Goal: Check status: Check status

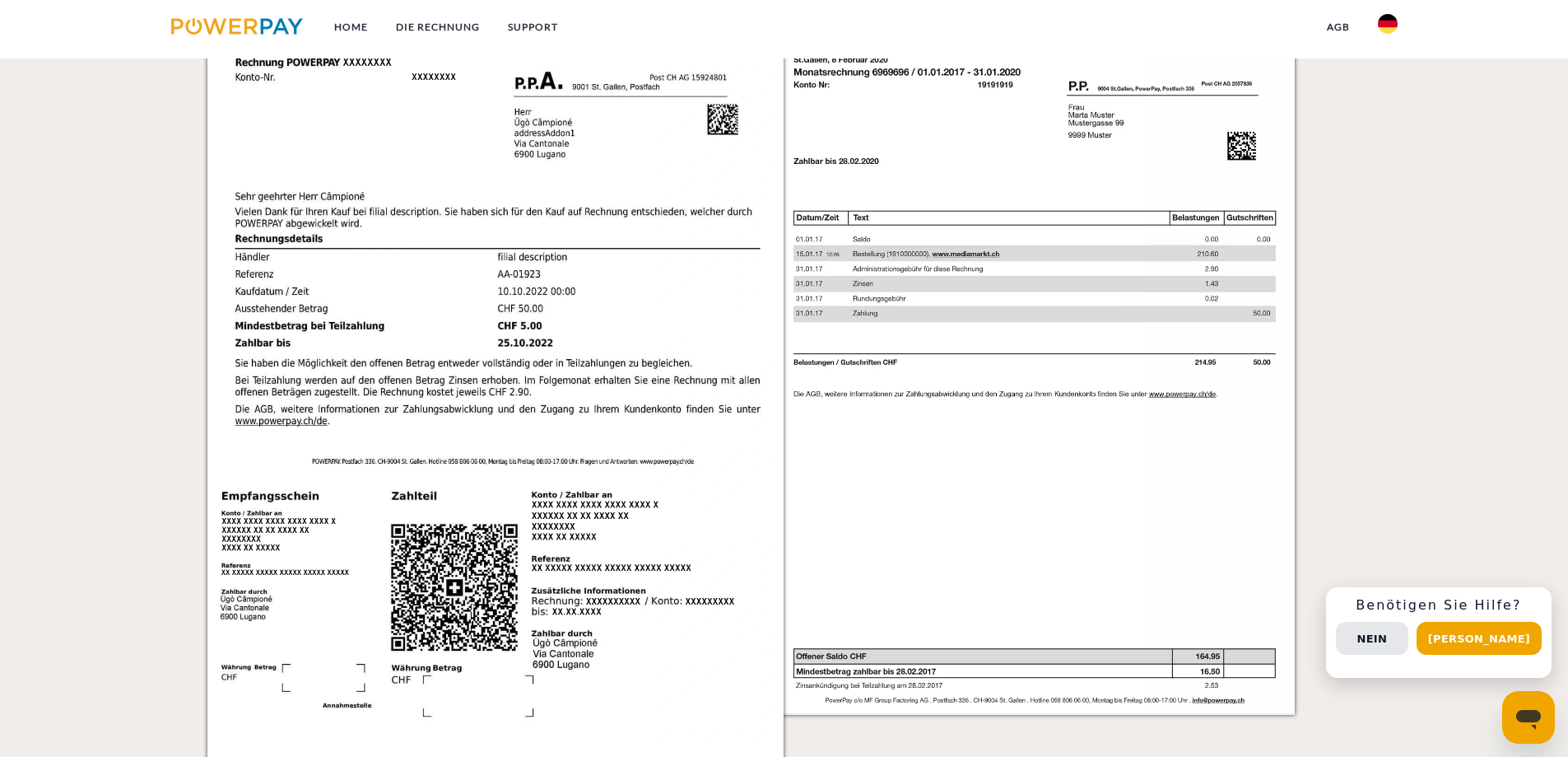
scroll to position [1054, 0]
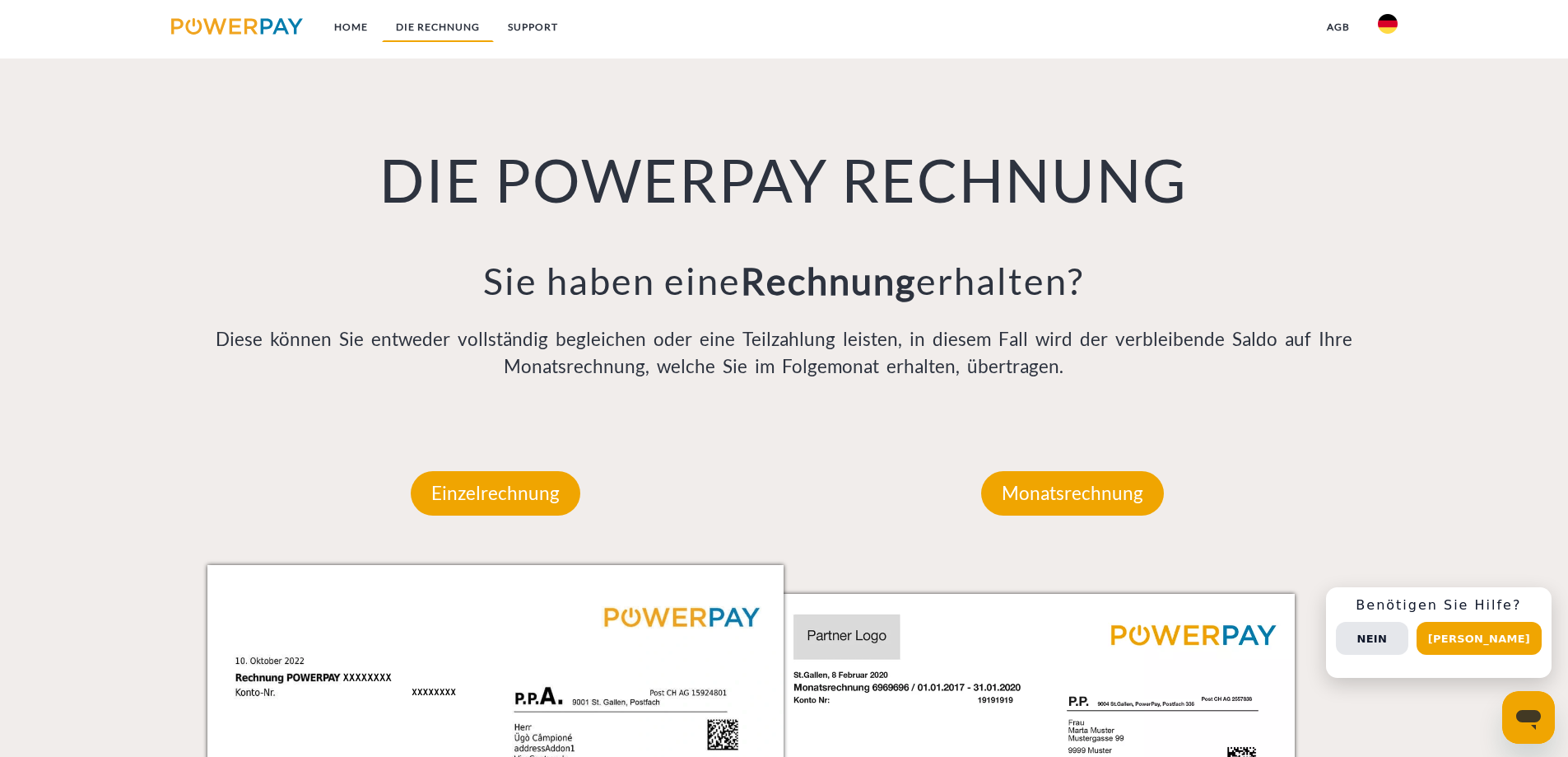
click at [436, 20] on link "DIE RECHNUNG" at bounding box center [438, 27] width 112 height 29
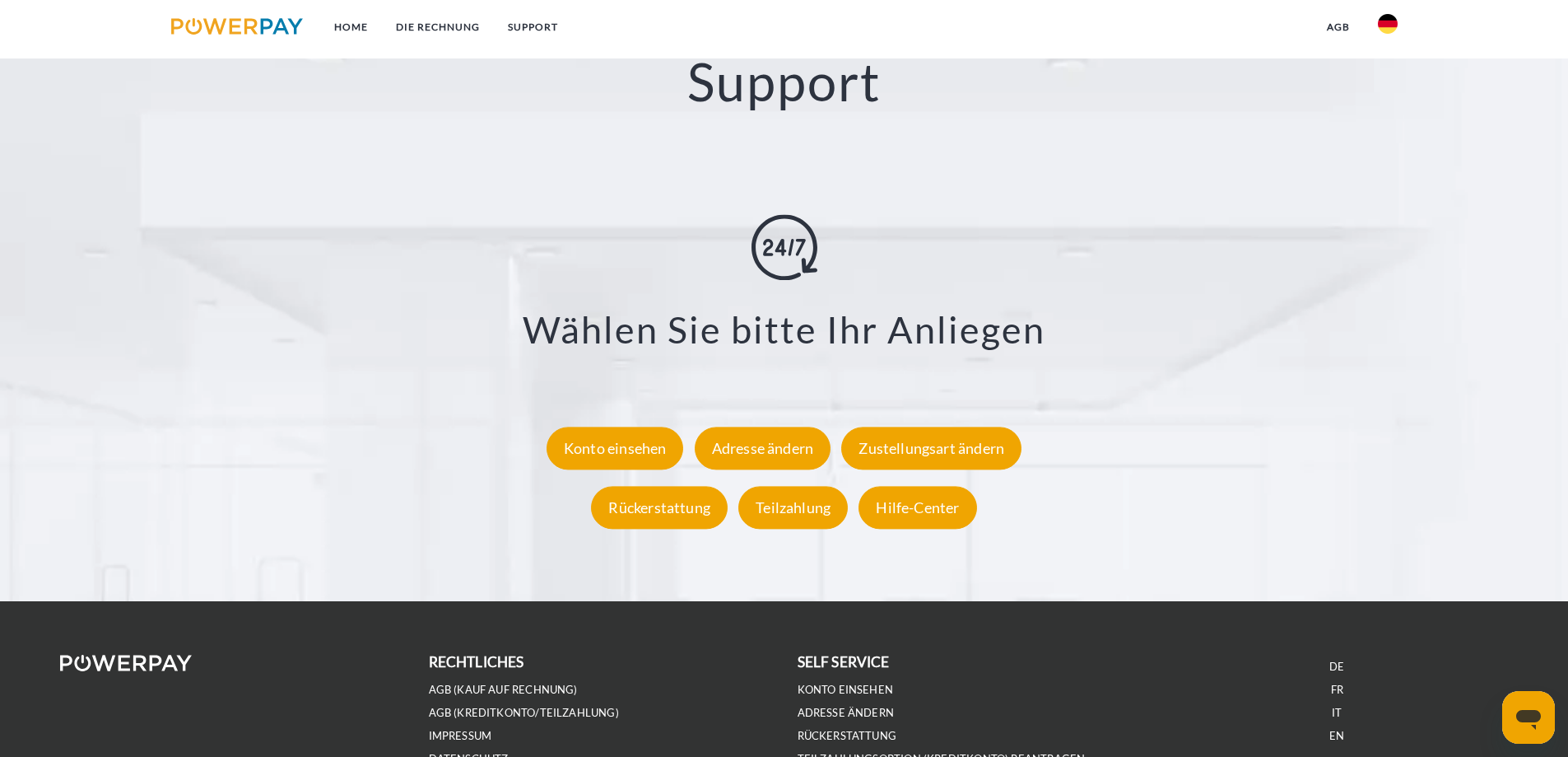
scroll to position [3050, 0]
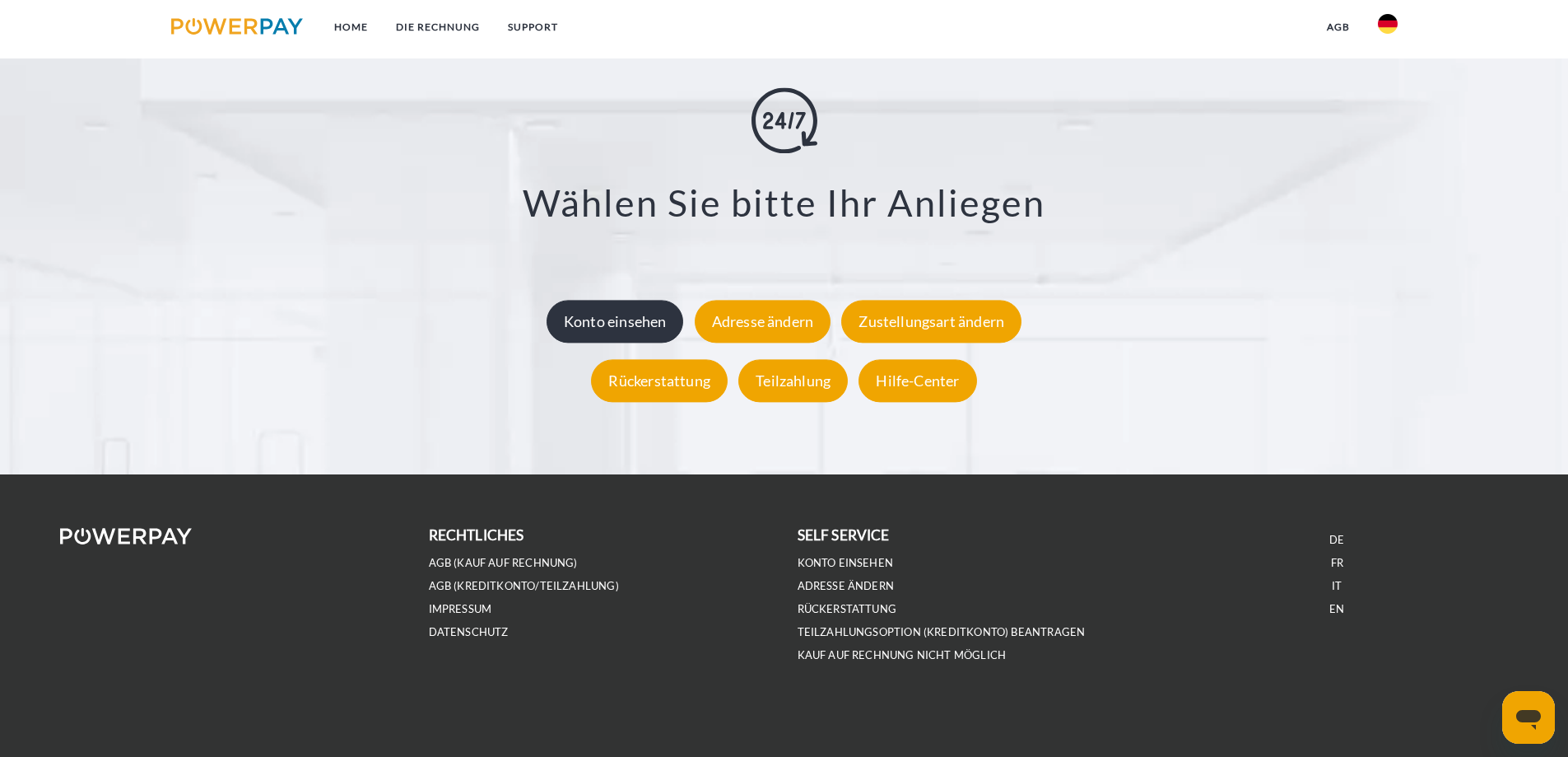
click at [604, 321] on div "Konto einsehen" at bounding box center [615, 322] width 137 height 43
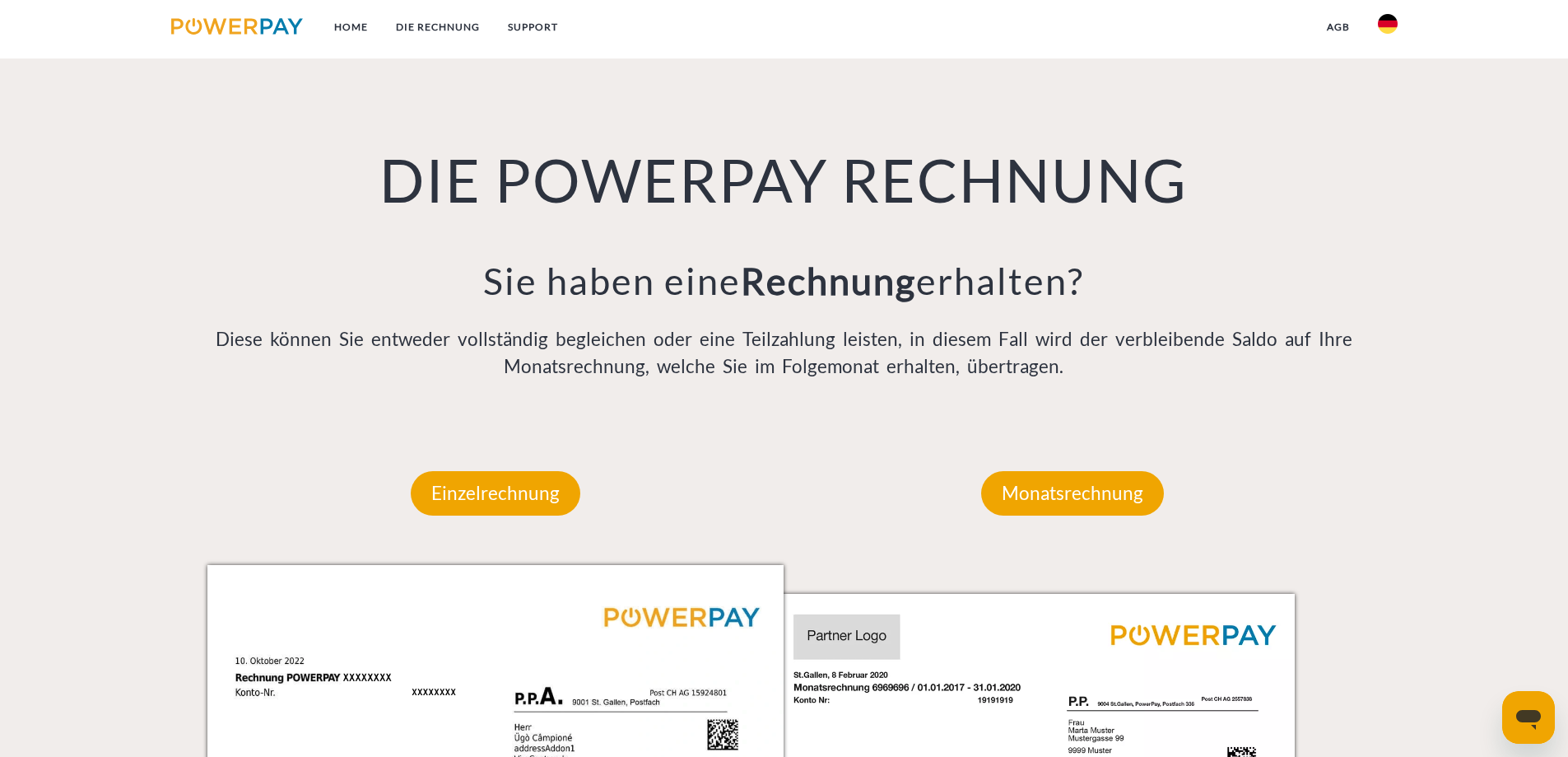
scroll to position [1581, 0]
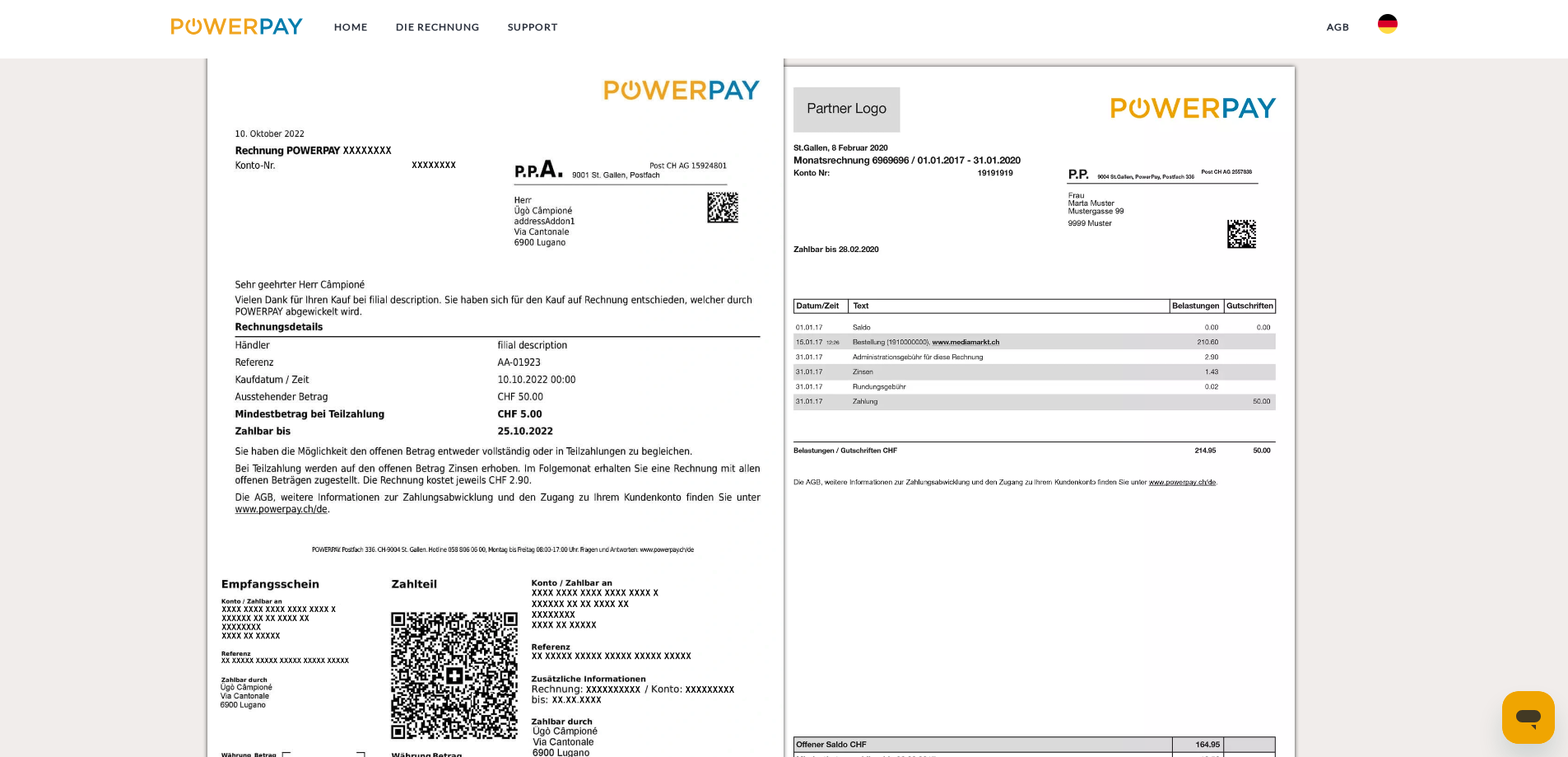
click at [555, 699] on img at bounding box center [496, 446] width 577 height 816
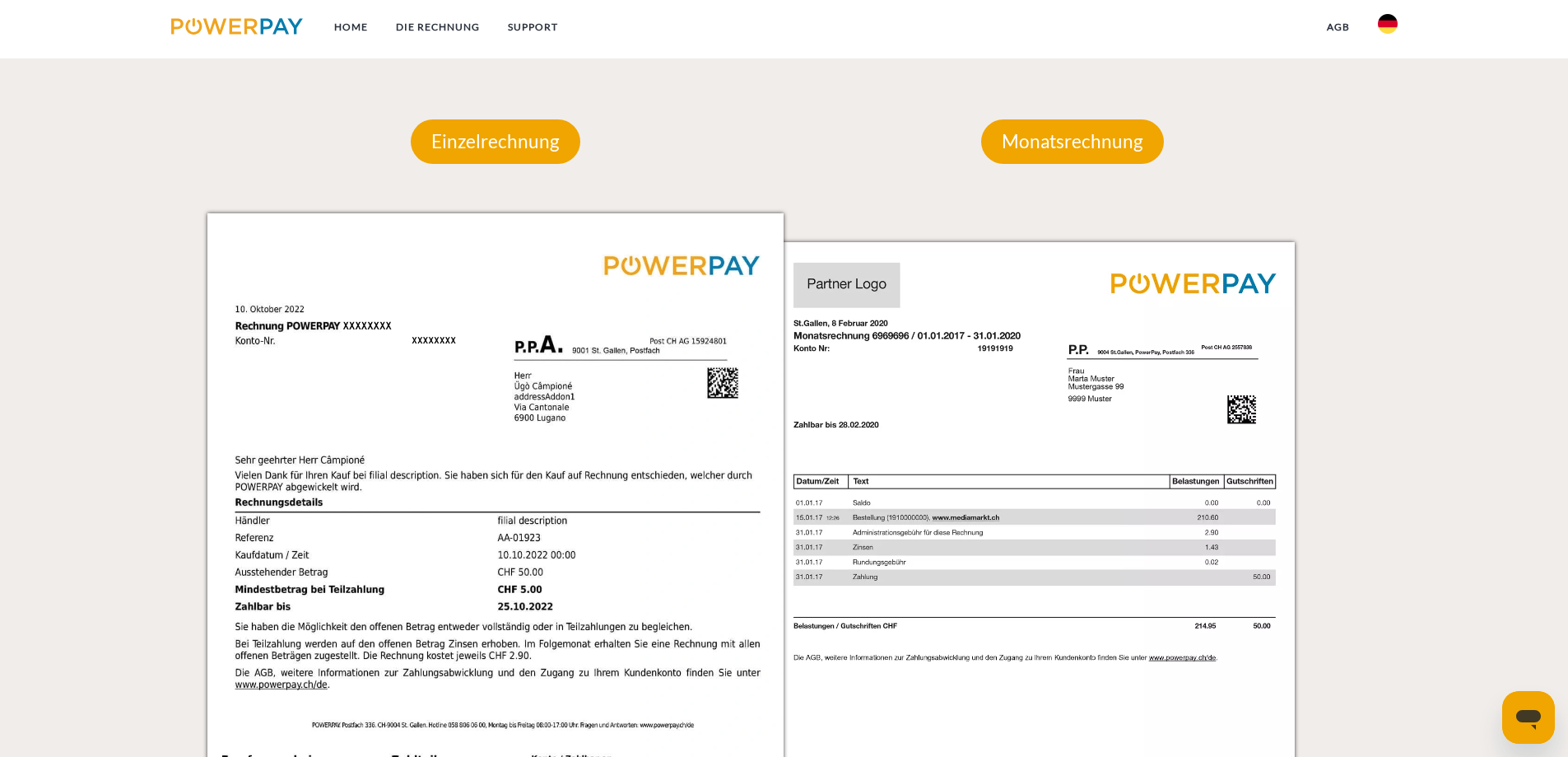
scroll to position [702, 0]
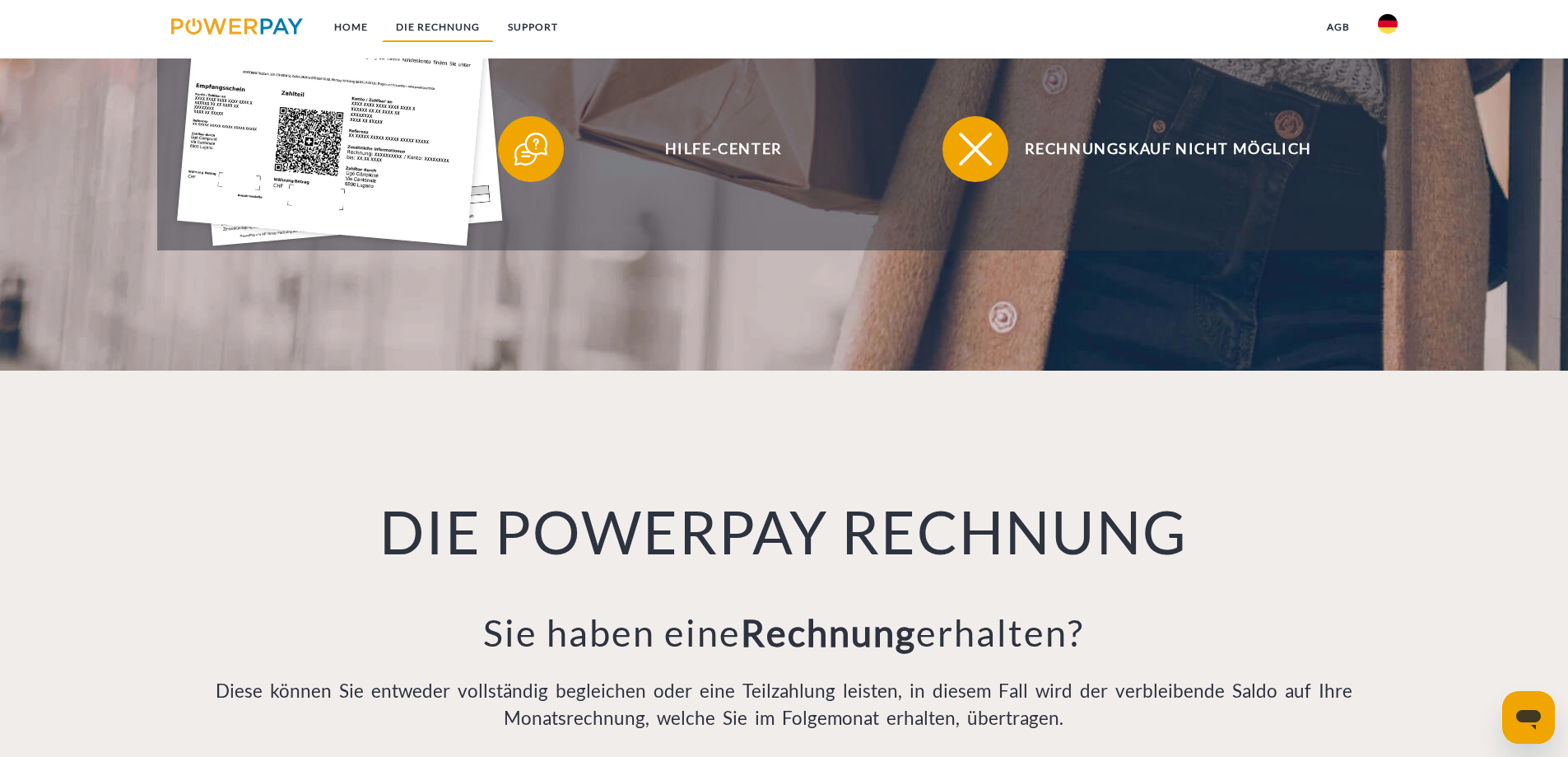
click at [422, 28] on link "DIE RECHNUNG" at bounding box center [438, 27] width 112 height 29
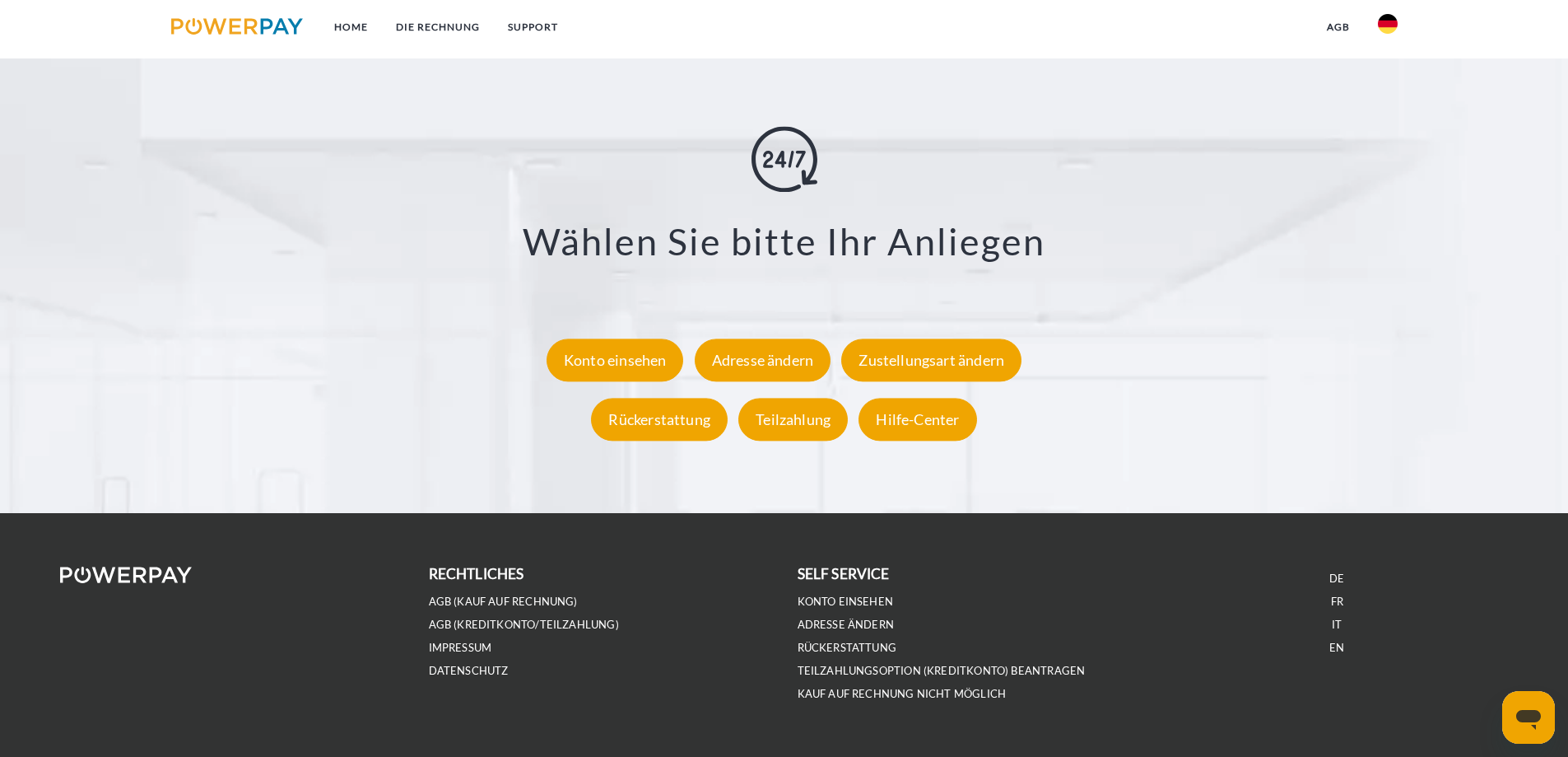
scroll to position [3050, 0]
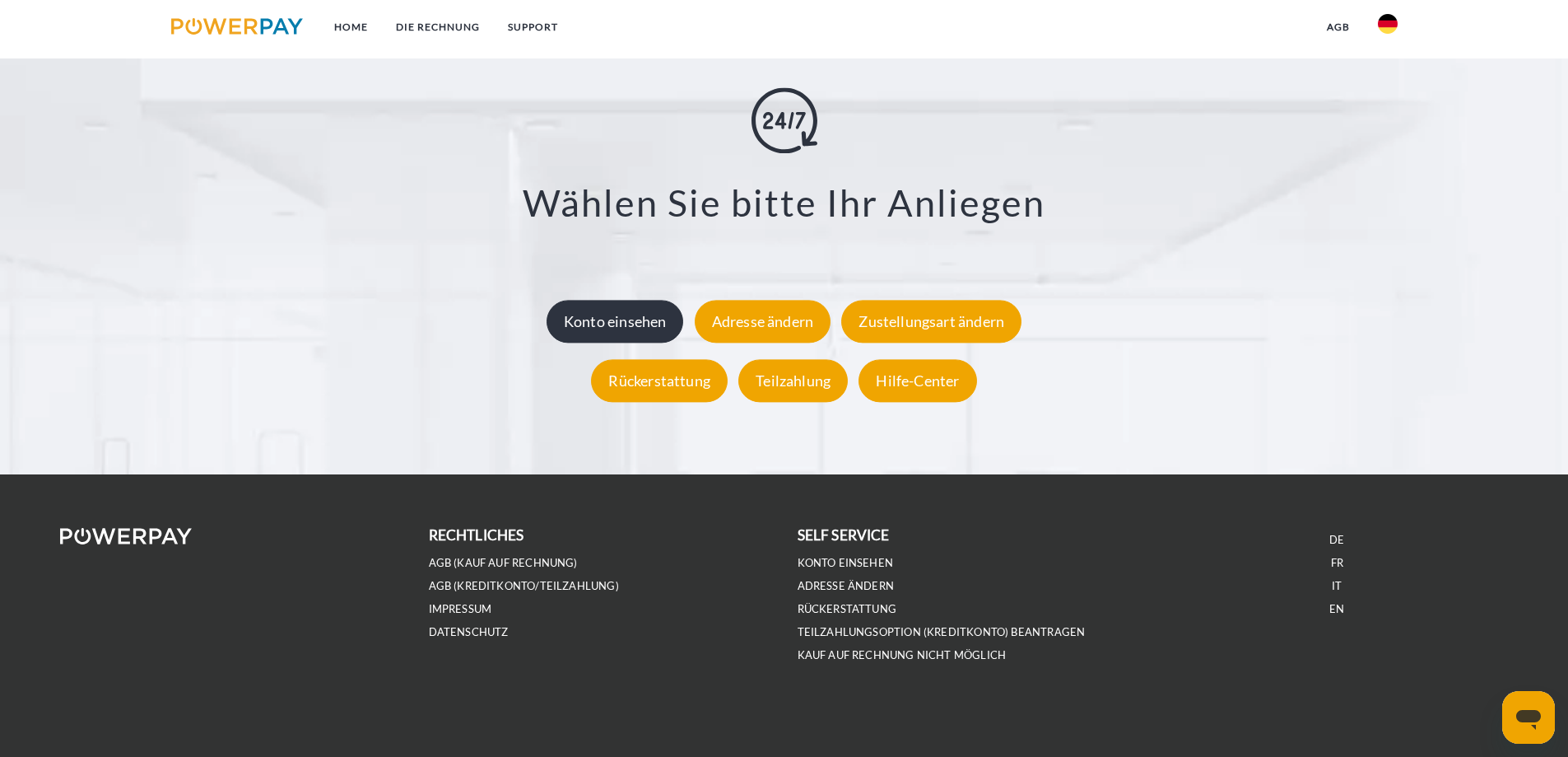
click at [639, 323] on div "Konto einsehen" at bounding box center [615, 322] width 137 height 43
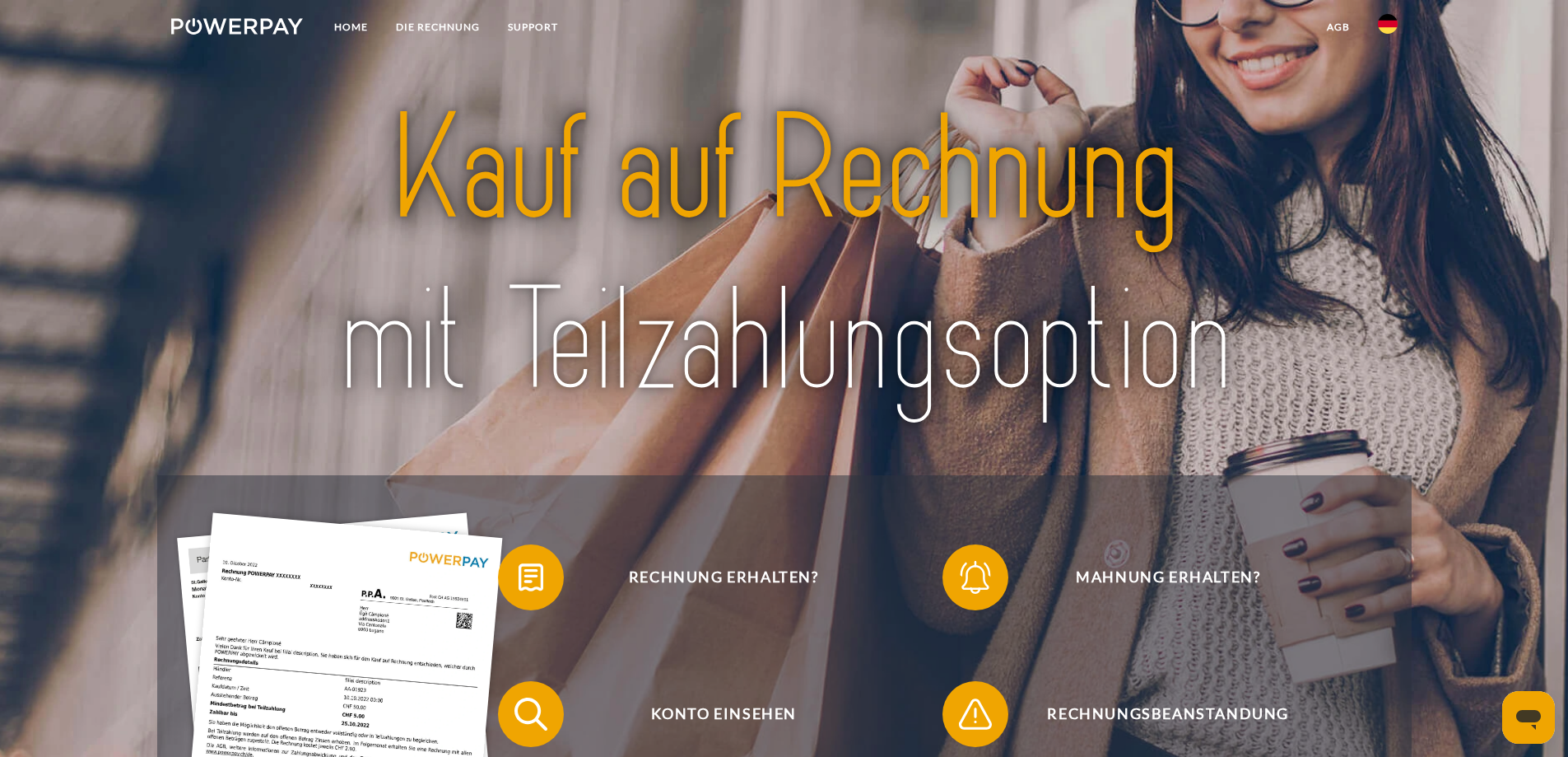
click at [262, 29] on img at bounding box center [237, 25] width 132 height 17
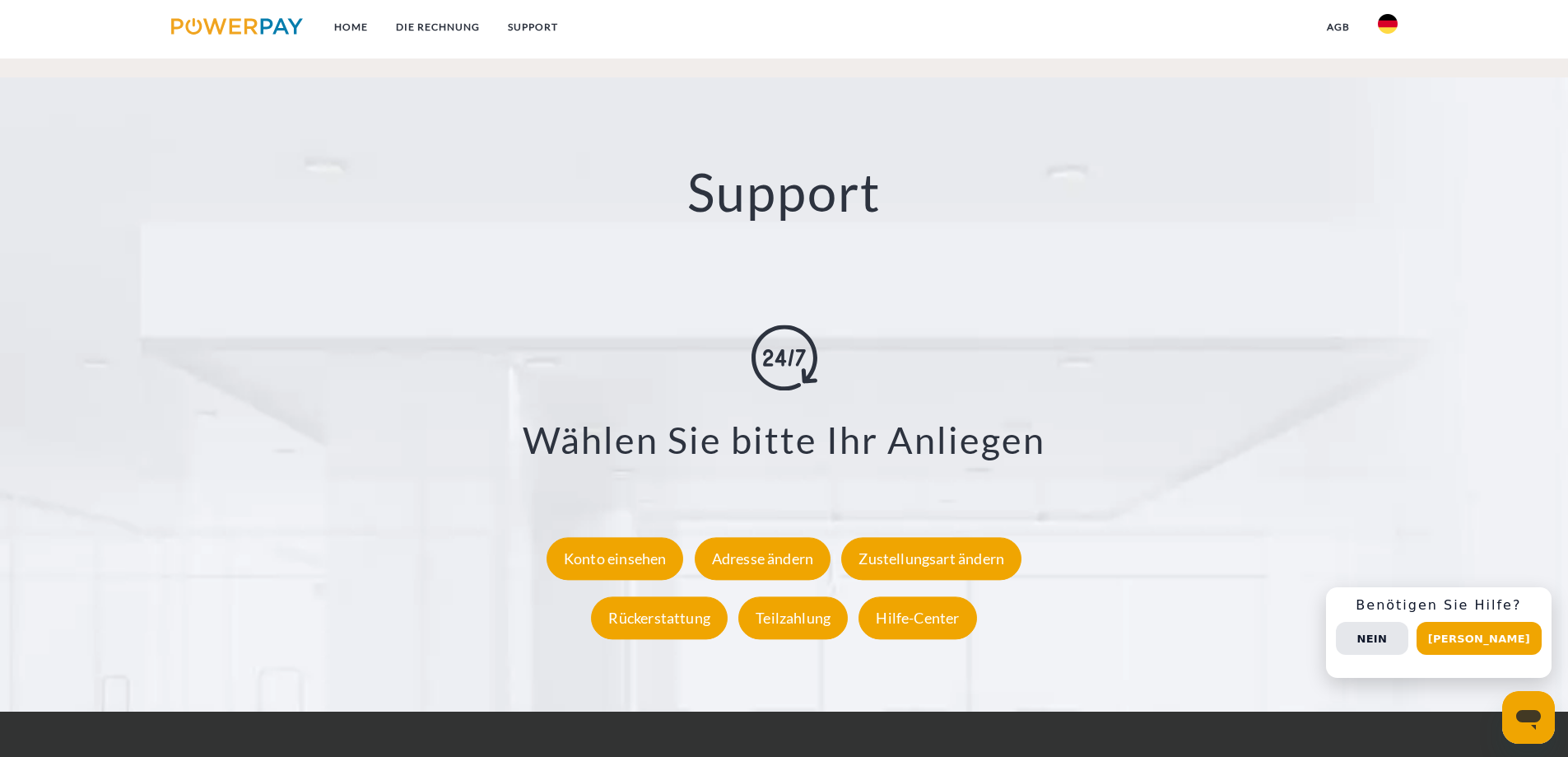
scroll to position [3050, 0]
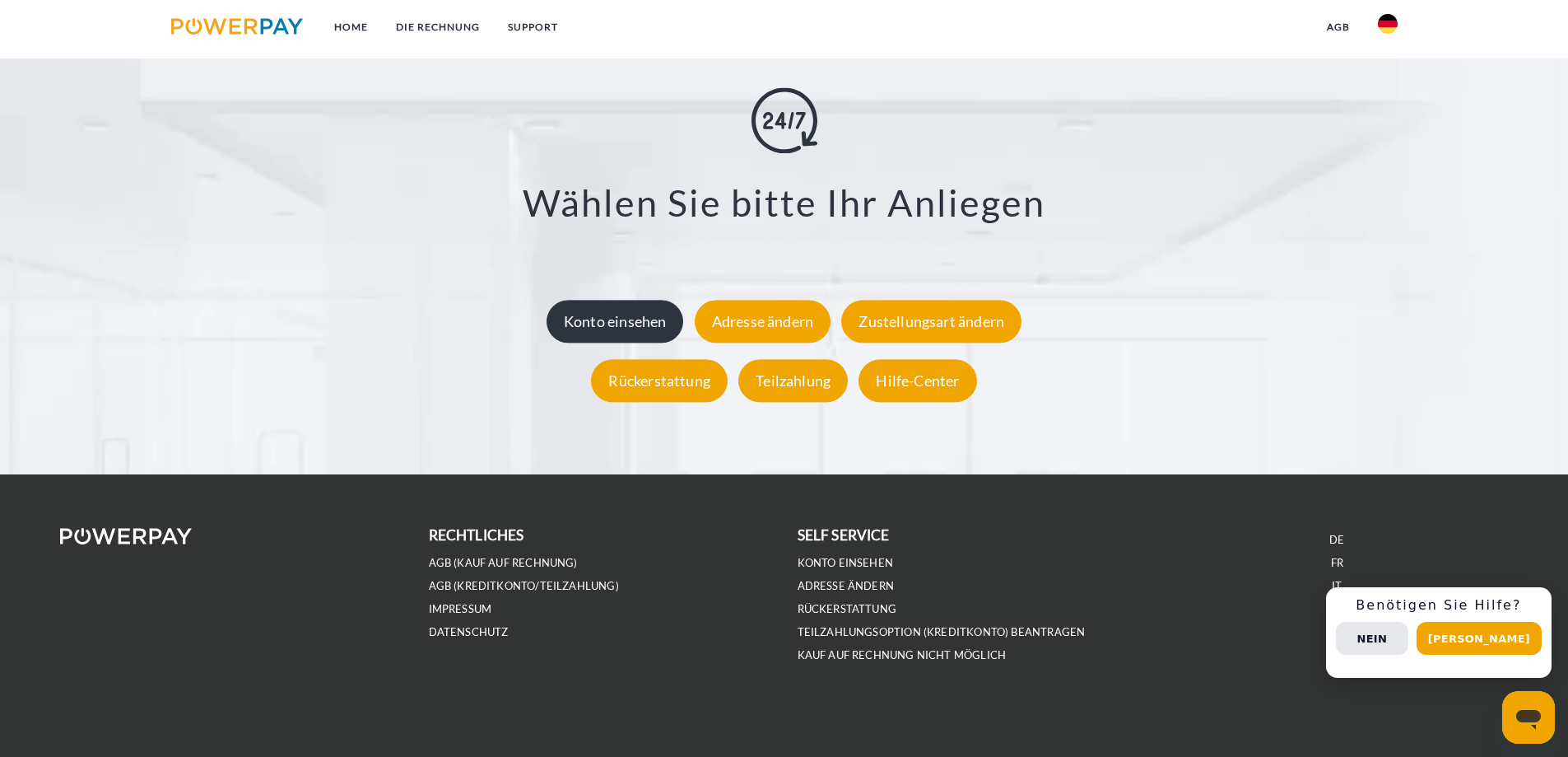
click at [646, 324] on div "Konto einsehen" at bounding box center [615, 322] width 137 height 43
